Goal: Information Seeking & Learning: Learn about a topic

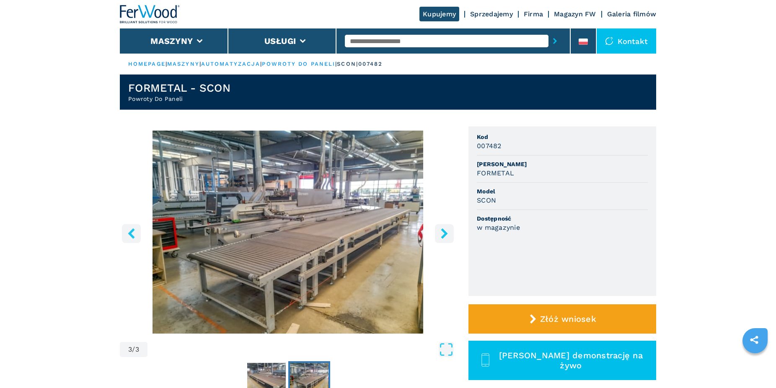
click at [438, 238] on button "right-button" at bounding box center [444, 233] width 19 height 19
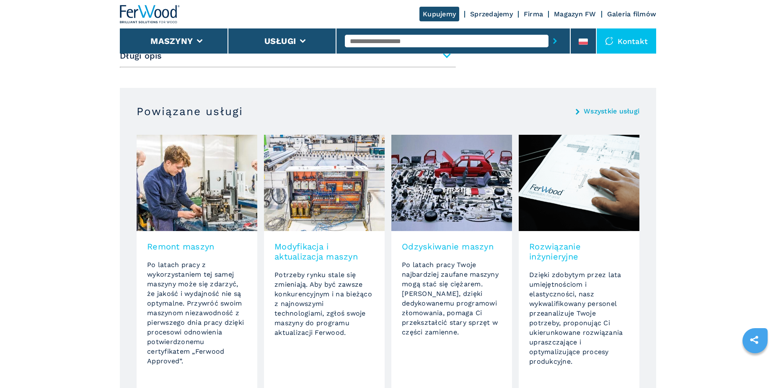
scroll to position [727, 0]
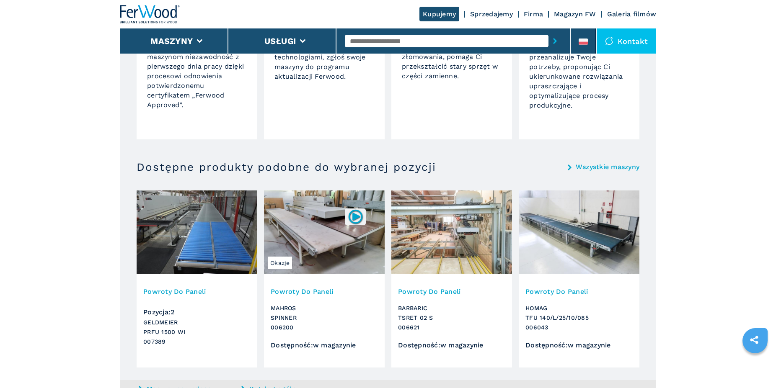
click at [442, 258] on img at bounding box center [451, 233] width 121 height 84
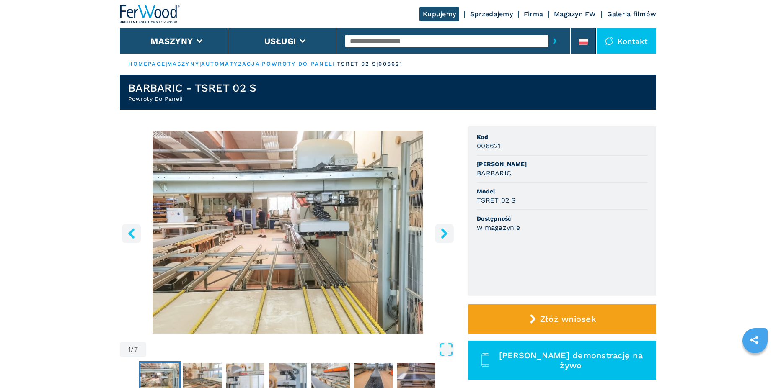
click at [448, 229] on icon "right-button" at bounding box center [444, 233] width 10 height 10
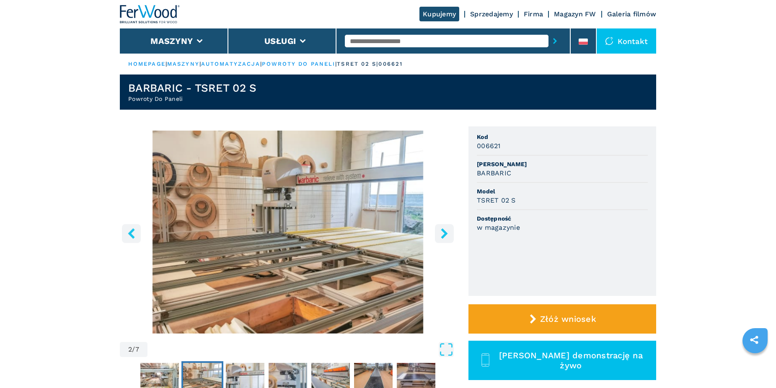
click at [448, 229] on icon "right-button" at bounding box center [444, 233] width 10 height 10
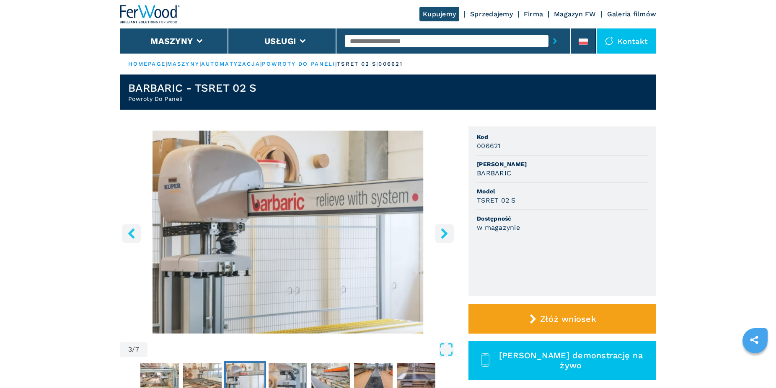
click at [448, 229] on icon "right-button" at bounding box center [444, 233] width 10 height 10
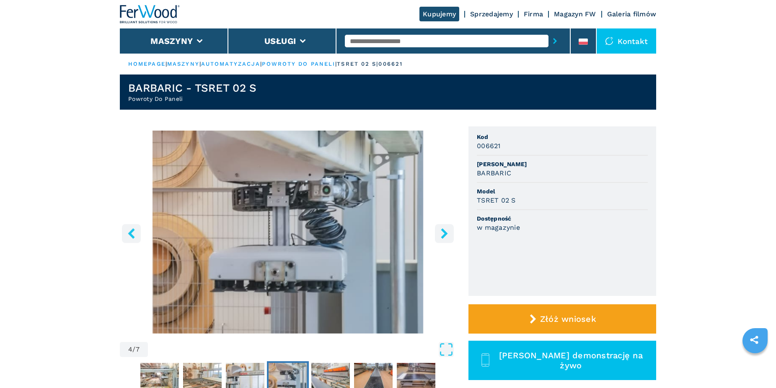
click at [448, 229] on icon "right-button" at bounding box center [444, 233] width 10 height 10
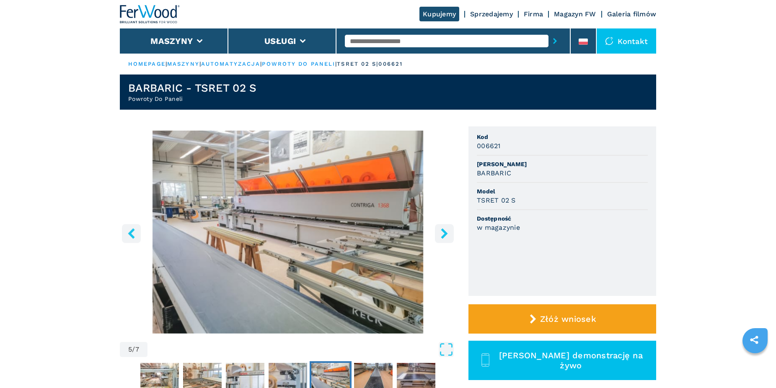
click at [448, 229] on icon "right-button" at bounding box center [444, 233] width 10 height 10
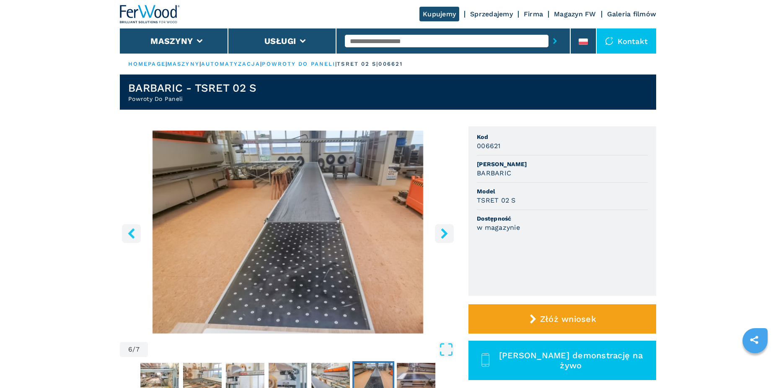
click at [448, 229] on icon "right-button" at bounding box center [444, 233] width 10 height 10
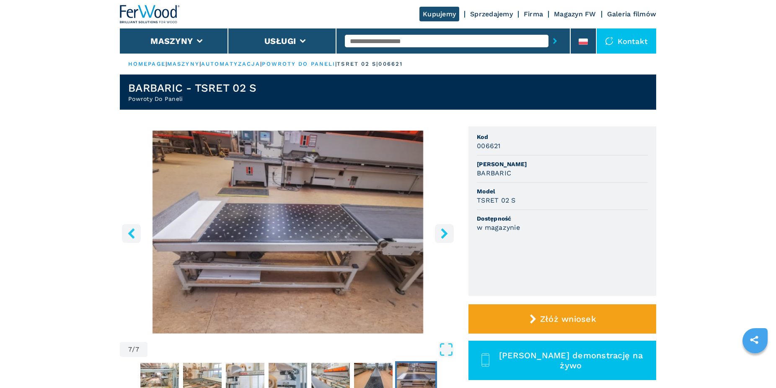
click at [445, 233] on icon "right-button" at bounding box center [444, 233] width 7 height 10
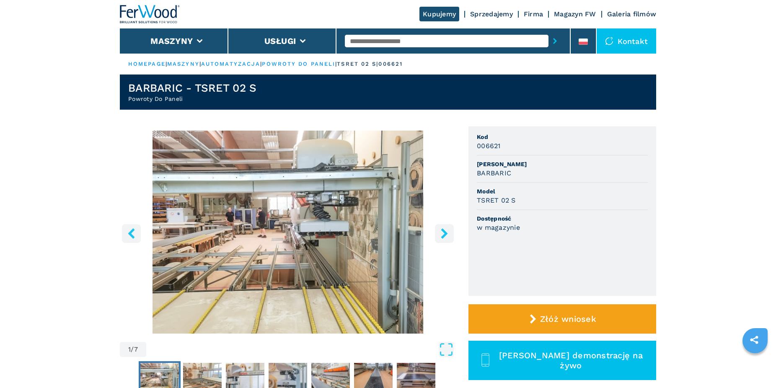
click at [445, 233] on icon "right-button" at bounding box center [444, 233] width 7 height 10
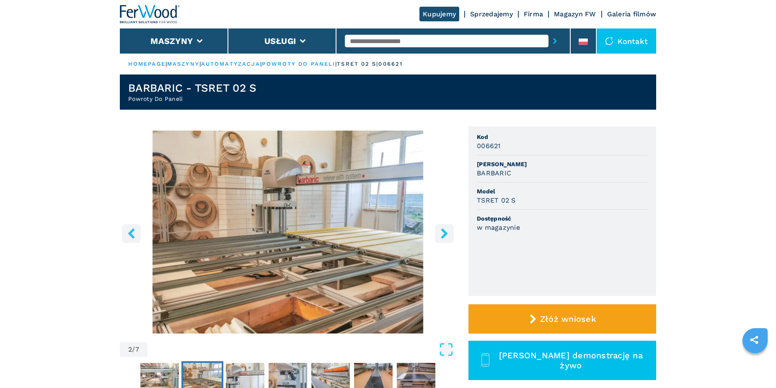
click at [445, 233] on icon "right-button" at bounding box center [444, 233] width 7 height 10
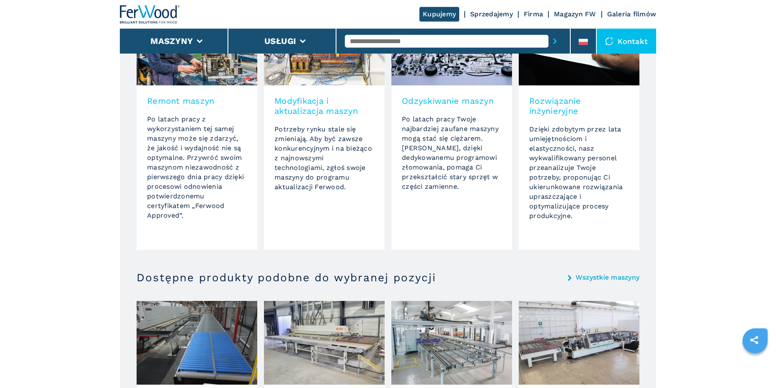
scroll to position [727, 0]
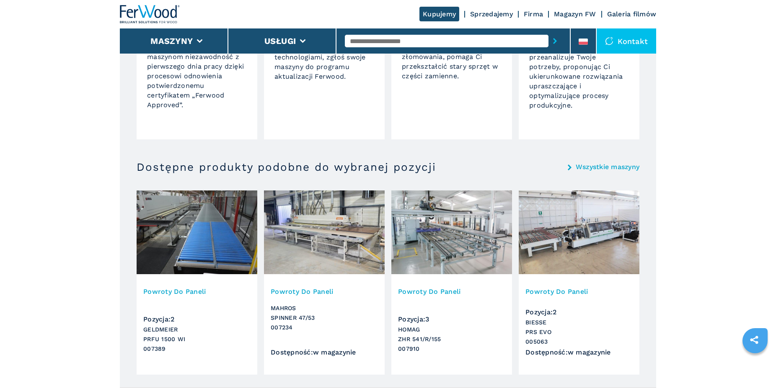
click at [546, 239] on img at bounding box center [579, 233] width 121 height 84
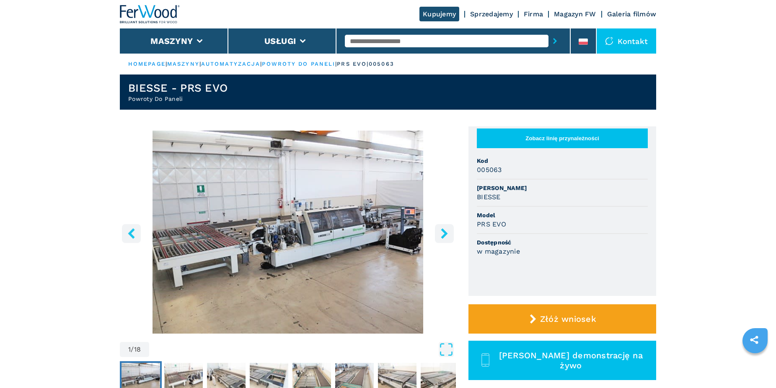
click at [451, 236] on button "right-button" at bounding box center [444, 233] width 19 height 19
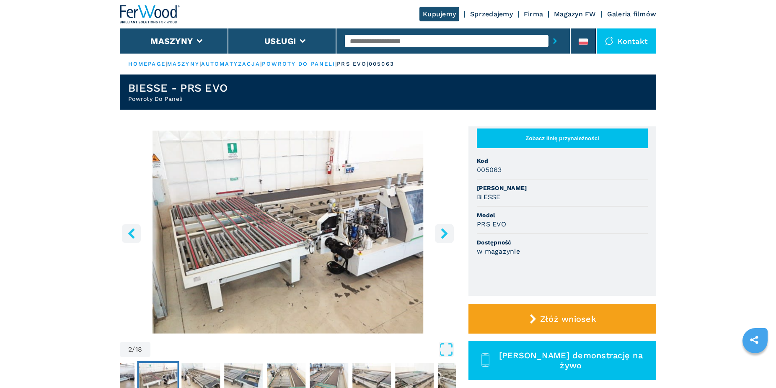
click at [451, 236] on button "right-button" at bounding box center [444, 233] width 19 height 19
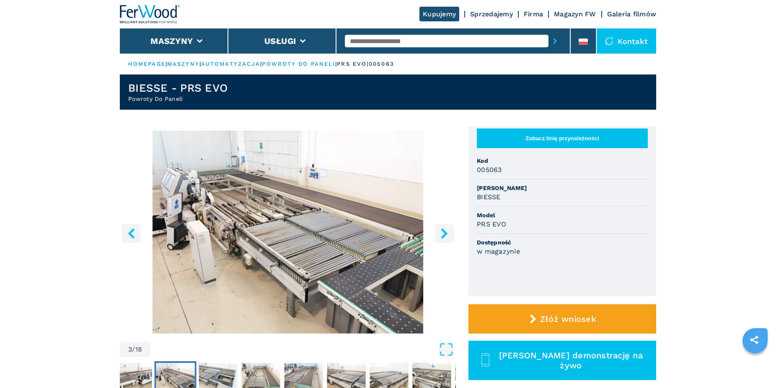
click at [451, 236] on button "right-button" at bounding box center [444, 233] width 19 height 19
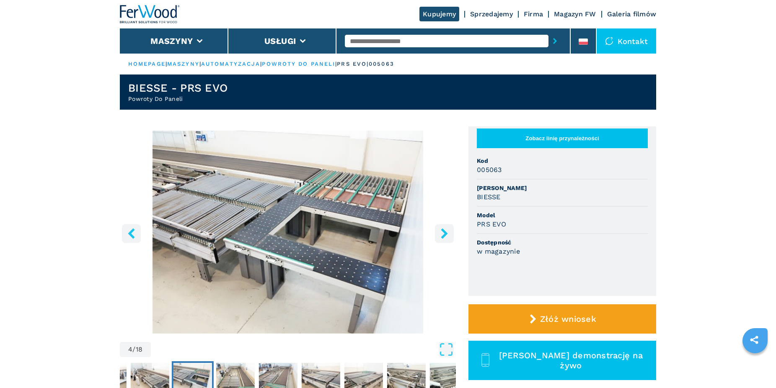
click at [451, 236] on button "right-button" at bounding box center [444, 233] width 19 height 19
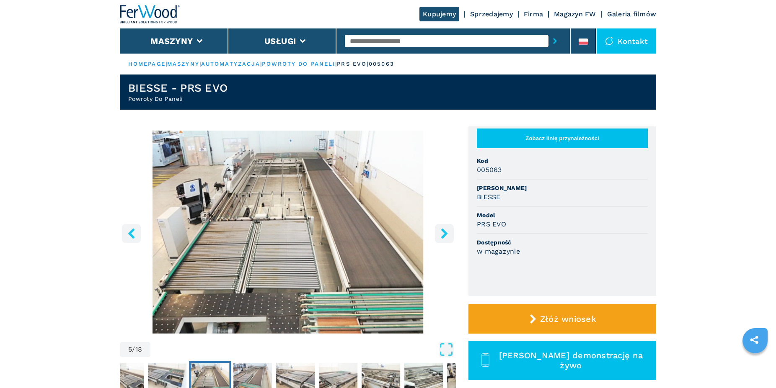
click at [447, 234] on icon "right-button" at bounding box center [444, 233] width 7 height 10
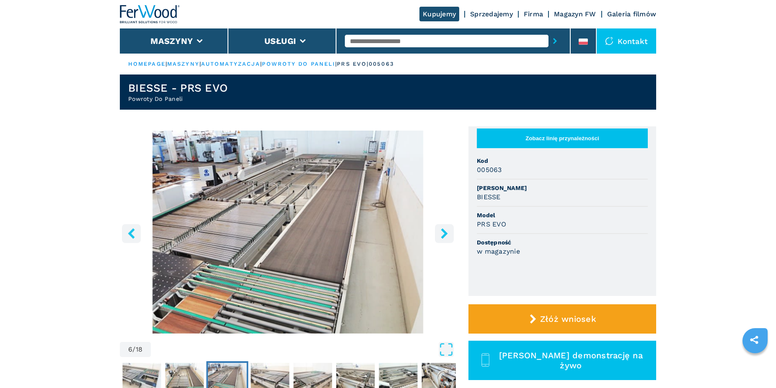
click at [447, 237] on icon "right-button" at bounding box center [444, 233] width 10 height 10
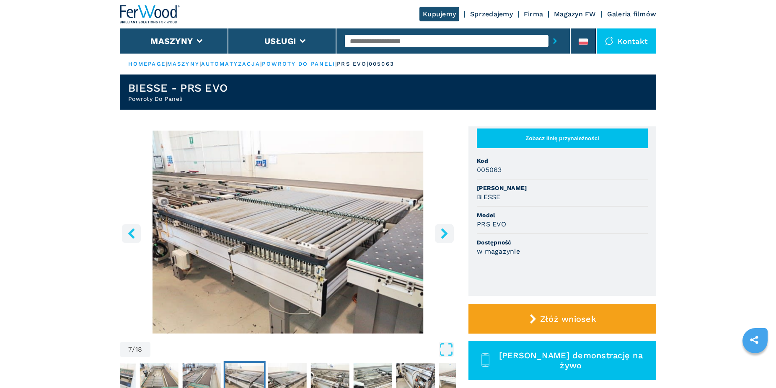
click at [447, 237] on icon "right-button" at bounding box center [444, 233] width 10 height 10
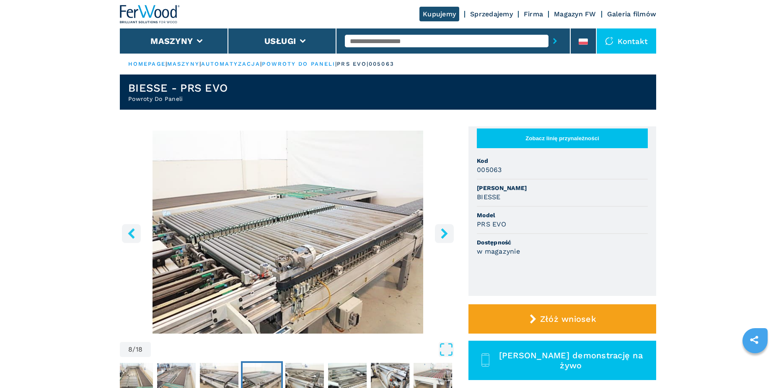
click at [442, 235] on icon "right-button" at bounding box center [444, 233] width 10 height 10
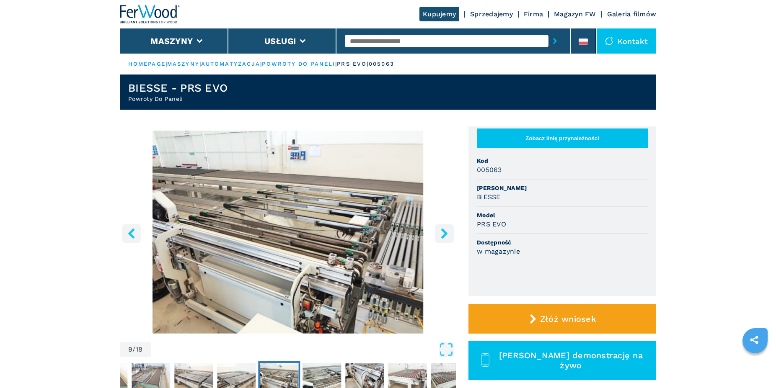
click at [442, 235] on icon "right-button" at bounding box center [444, 233] width 10 height 10
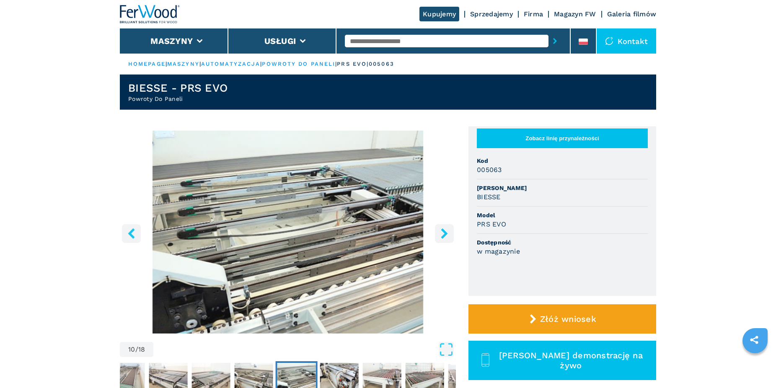
click at [442, 235] on icon "right-button" at bounding box center [444, 233] width 10 height 10
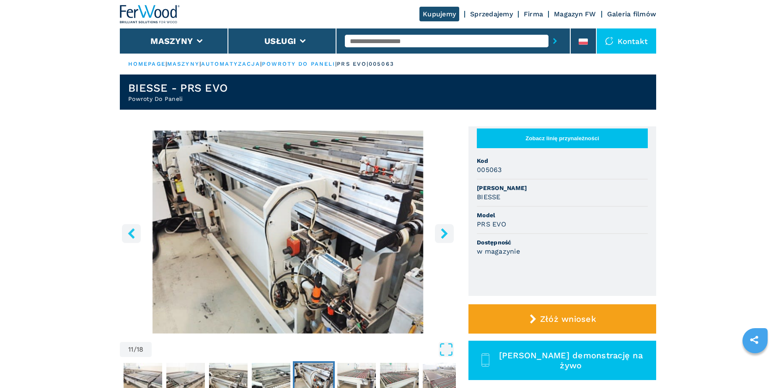
click at [442, 235] on icon "right-button" at bounding box center [444, 233] width 10 height 10
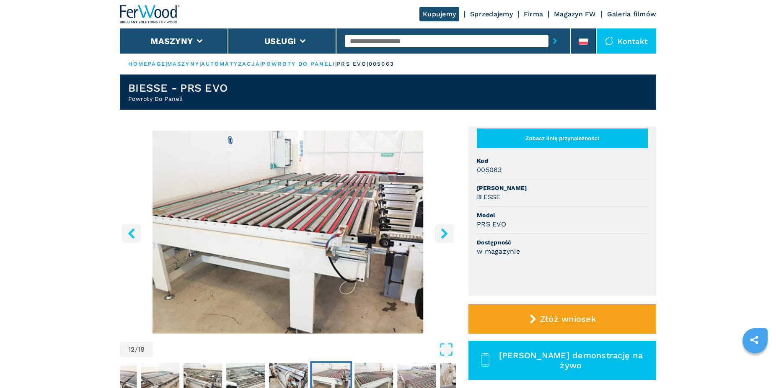
click at [442, 235] on icon "right-button" at bounding box center [444, 233] width 10 height 10
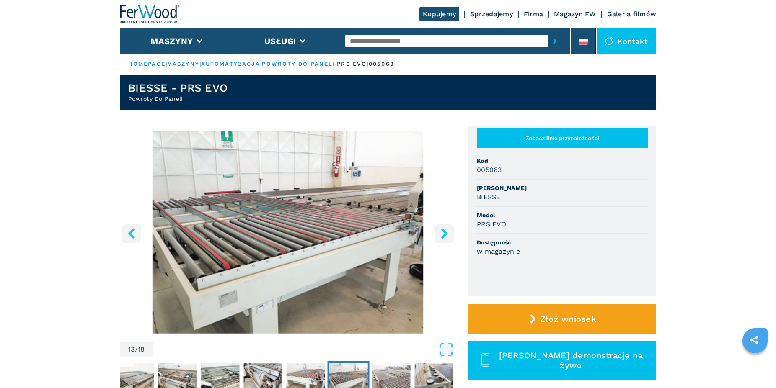
click at [442, 235] on icon "right-button" at bounding box center [444, 233] width 10 height 10
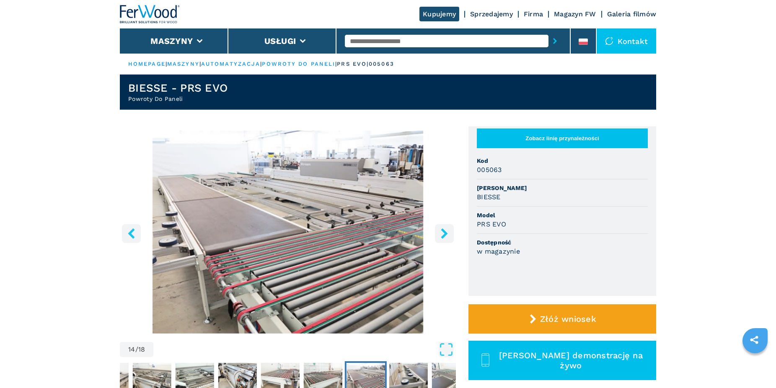
click at [442, 235] on icon "right-button" at bounding box center [444, 233] width 10 height 10
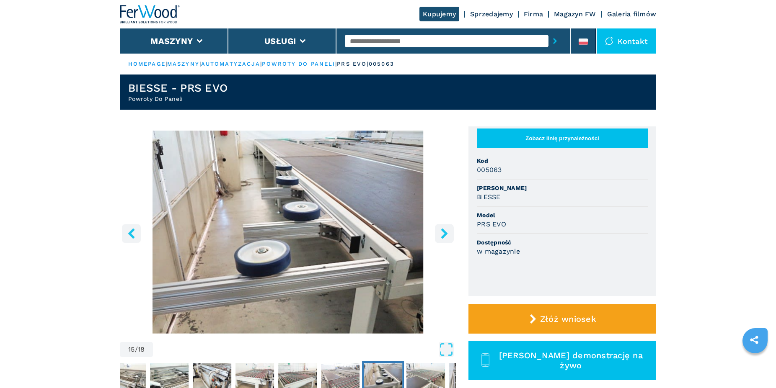
click at [442, 235] on icon "right-button" at bounding box center [444, 233] width 10 height 10
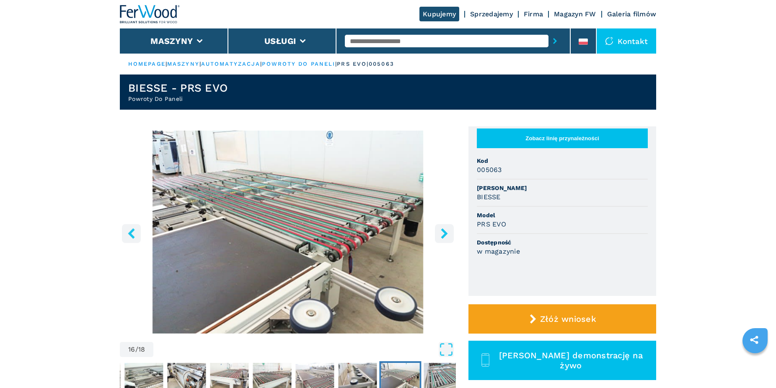
click at [442, 235] on icon "right-button" at bounding box center [444, 233] width 10 height 10
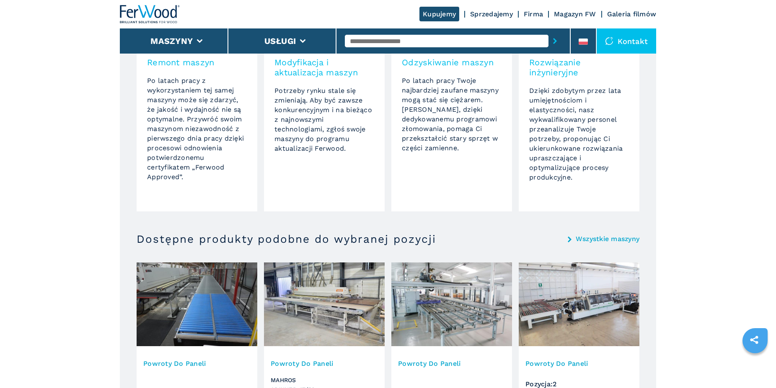
scroll to position [983, 0]
